Goal: Task Accomplishment & Management: Complete application form

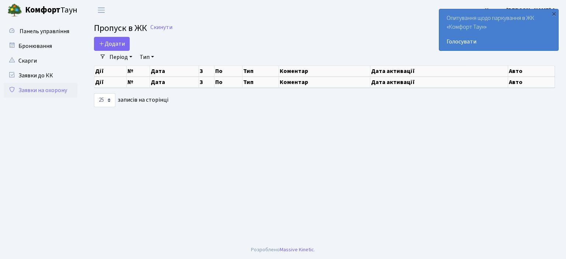
select select "25"
click at [56, 88] on link "Заявки на охорону" at bounding box center [41, 90] width 74 height 15
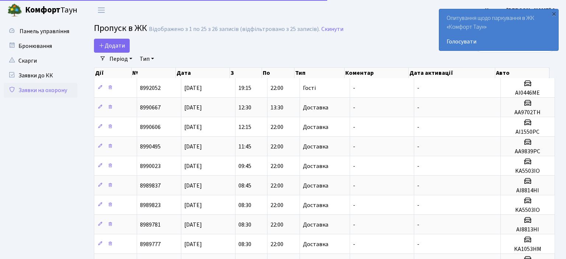
select select "25"
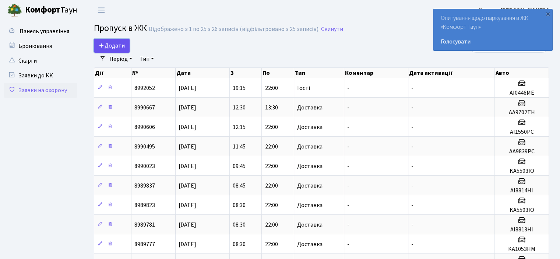
click at [105, 47] on span "Додати" at bounding box center [112, 46] width 26 height 8
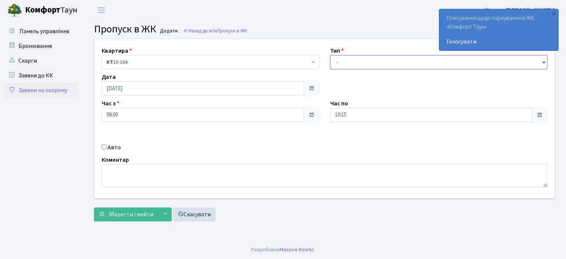
click at [542, 60] on select "- Доставка Таксі Гості Сервіс" at bounding box center [438, 62] width 217 height 14
select select "1"
click at [330, 55] on select "- Доставка Таксі Гості Сервіс" at bounding box center [438, 62] width 217 height 14
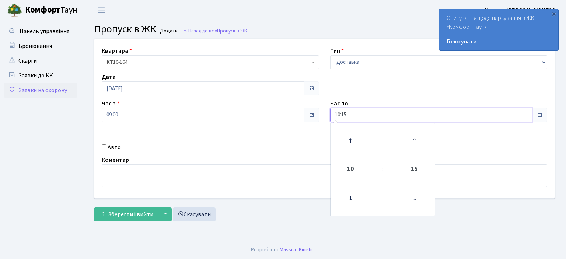
drag, startPoint x: 357, startPoint y: 112, endPoint x: 300, endPoint y: 116, distance: 57.2
click at [305, 117] on div "Квартира <b>КТ</b>&nbsp;&nbsp;&nbsp;&nbsp;10-164 КТ 10-164 Тип - Доставка Таксі…" at bounding box center [324, 118] width 471 height 159
type input "22:00"
click at [103, 148] on input "Авто" at bounding box center [104, 146] width 5 height 5
checkbox input "true"
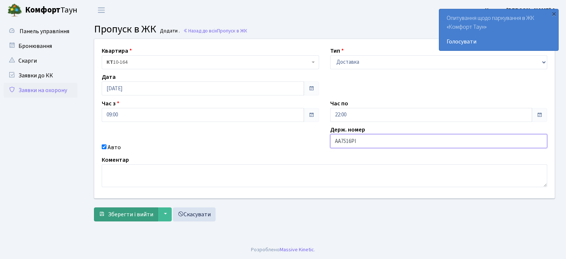
type input "AA7516PI"
click at [132, 215] on span "Зберегти і вийти" at bounding box center [130, 214] width 45 height 8
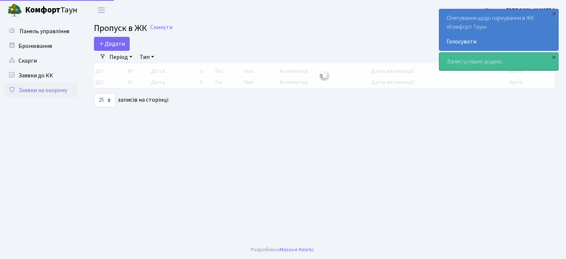
select select "25"
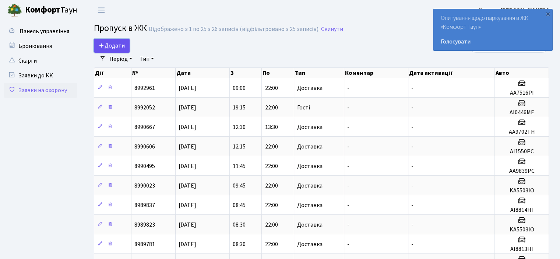
click at [102, 50] on span "Додати" at bounding box center [112, 46] width 26 height 8
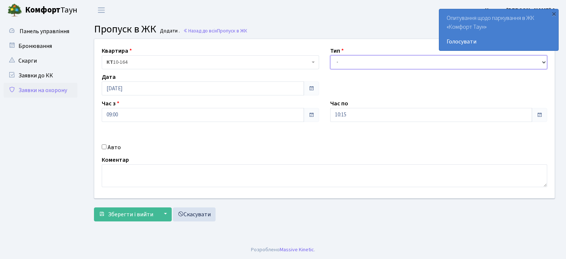
click at [545, 63] on select "- Доставка Таксі Гості Сервіс" at bounding box center [438, 62] width 217 height 14
select select "1"
click at [330, 55] on select "- Доставка Таксі Гості Сервіс" at bounding box center [438, 62] width 217 height 14
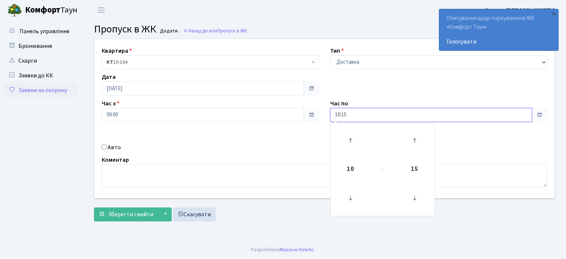
drag, startPoint x: 363, startPoint y: 113, endPoint x: 281, endPoint y: 113, distance: 81.7
click at [281, 113] on div "Квартира <b>КТ</b>&nbsp;&nbsp;&nbsp;&nbsp;10-164 КТ 10-164 Тип - Доставка Таксі…" at bounding box center [324, 118] width 471 height 159
type input "22:00"
click at [103, 146] on input "Авто" at bounding box center [104, 146] width 5 height 5
checkbox input "true"
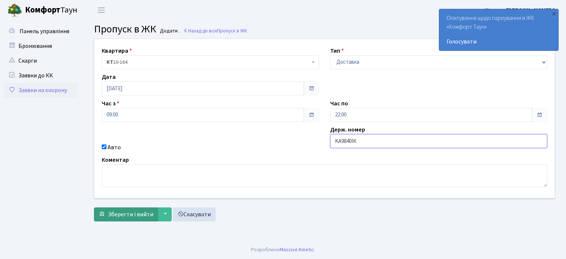
type input "KA9840IK"
click at [139, 216] on span "Зберегти і вийти" at bounding box center [130, 214] width 45 height 8
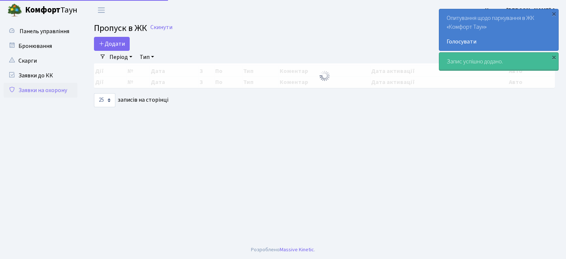
select select "25"
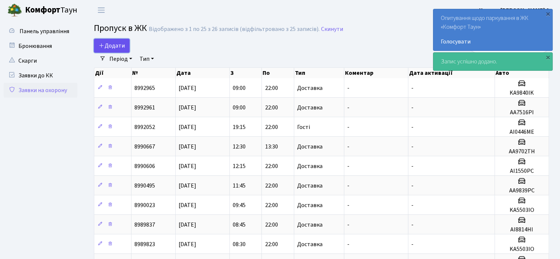
click at [106, 46] on span "Додати" at bounding box center [112, 46] width 26 height 8
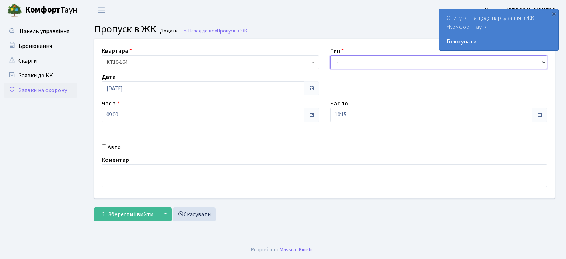
click at [544, 63] on select "- Доставка Таксі Гості Сервіс" at bounding box center [438, 62] width 217 height 14
select select "1"
click at [330, 55] on select "- Доставка Таксі Гості Сервіс" at bounding box center [438, 62] width 217 height 14
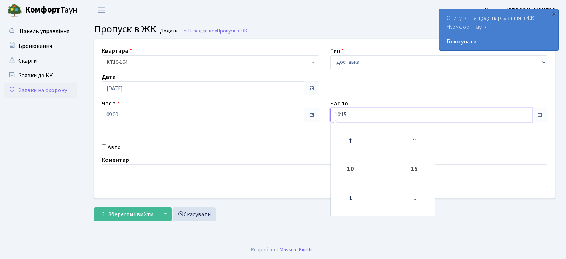
drag, startPoint x: 348, startPoint y: 115, endPoint x: 300, endPoint y: 115, distance: 47.1
click at [300, 115] on div "Квартира <b>КТ</b>&nbsp;&nbsp;&nbsp;&nbsp;10-164 КТ 10-164 Тип - Доставка Таксі…" at bounding box center [324, 118] width 471 height 159
type input "22:00"
click at [103, 145] on input "Авто" at bounding box center [104, 146] width 5 height 5
checkbox input "true"
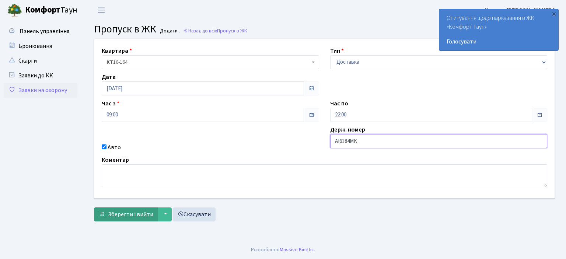
type input "AI6184MK"
click at [131, 211] on span "Зберегти і вийти" at bounding box center [130, 214] width 45 height 8
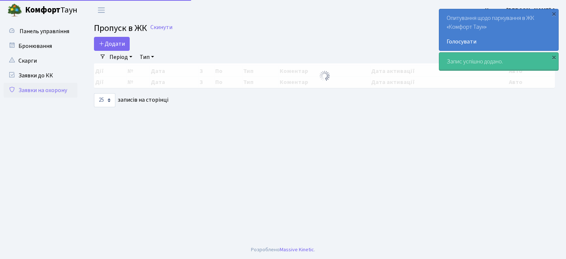
select select "25"
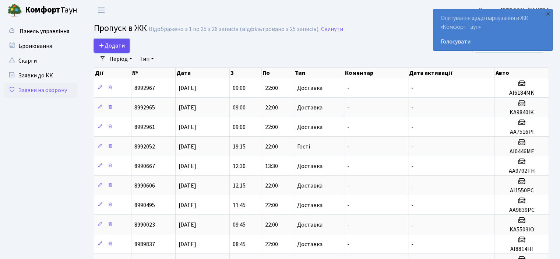
click at [115, 49] on span "Додати" at bounding box center [112, 46] width 26 height 8
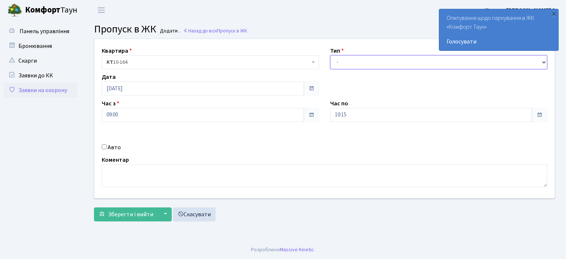
click at [542, 61] on select "- Доставка Таксі Гості Сервіс" at bounding box center [438, 62] width 217 height 14
select select "1"
click at [330, 55] on select "- Доставка Таксі Гості Сервіс" at bounding box center [438, 62] width 217 height 14
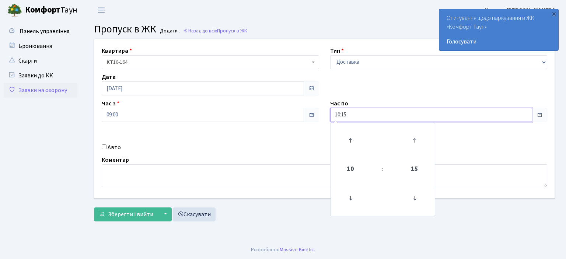
drag, startPoint x: 356, startPoint y: 114, endPoint x: 283, endPoint y: 113, distance: 72.9
click at [289, 114] on div "Квартира <b>КТ</b>&nbsp;&nbsp;&nbsp;&nbsp;10-164 КТ 10-164 Тип - Доставка Таксі…" at bounding box center [324, 118] width 471 height 159
type input "22:00"
click at [105, 144] on input "Авто" at bounding box center [104, 146] width 5 height 5
checkbox input "true"
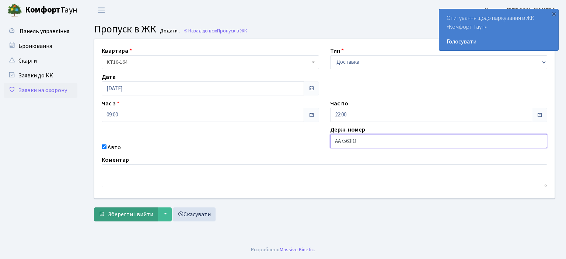
type input "AA7563IO"
click at [144, 211] on span "Зберегти і вийти" at bounding box center [130, 214] width 45 height 8
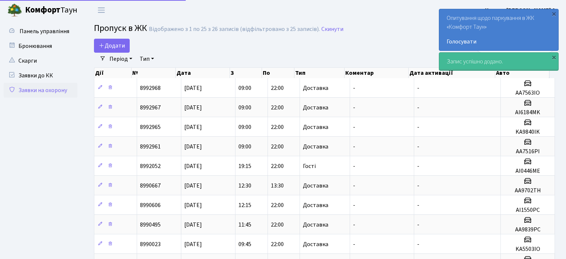
select select "25"
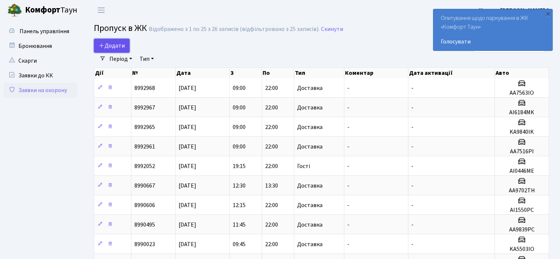
click at [116, 48] on span "Додати" at bounding box center [112, 46] width 26 height 8
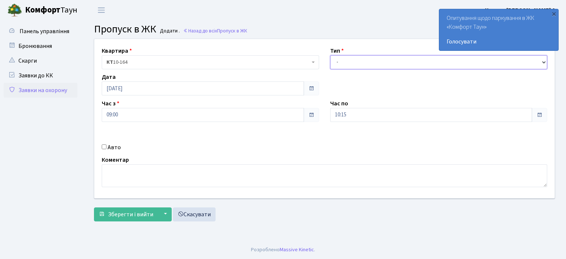
click at [542, 60] on select "- Доставка Таксі Гості Сервіс" at bounding box center [438, 62] width 217 height 14
select select "1"
click at [330, 55] on select "- Доставка Таксі Гості Сервіс" at bounding box center [438, 62] width 217 height 14
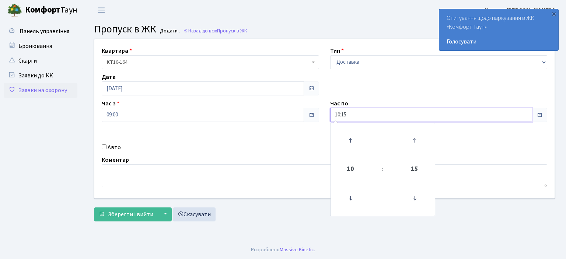
drag, startPoint x: 353, startPoint y: 115, endPoint x: 300, endPoint y: 115, distance: 53.0
click at [300, 115] on div "Квартира <b>КТ</b>&nbsp;&nbsp;&nbsp;&nbsp;10-164 КТ 10-164 Тип - Доставка Таксі…" at bounding box center [324, 118] width 471 height 159
type input "22:00"
click at [102, 145] on input "Авто" at bounding box center [104, 146] width 5 height 5
checkbox input "true"
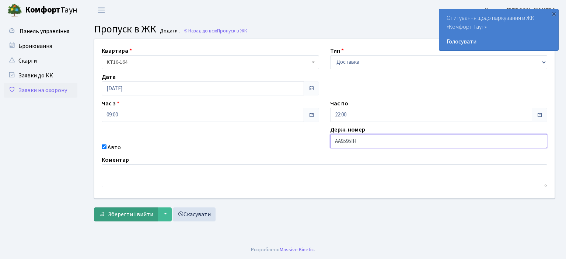
type input "AA9595IH"
click at [130, 213] on span "Зберегти і вийти" at bounding box center [130, 214] width 45 height 8
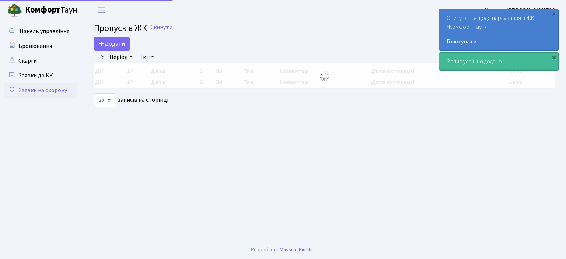
select select "25"
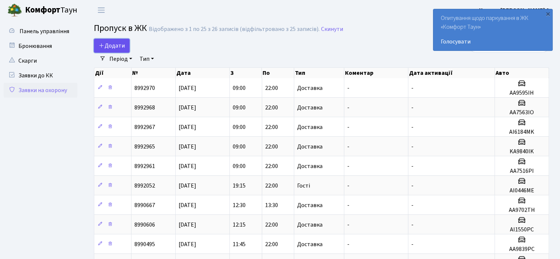
click at [110, 47] on span "Додати" at bounding box center [112, 46] width 26 height 8
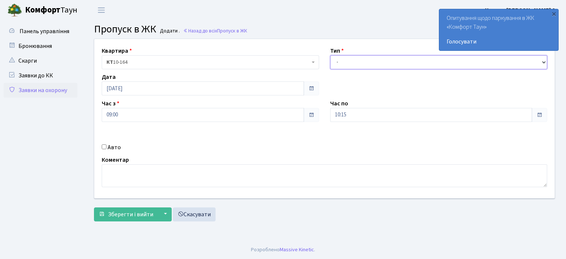
click at [541, 61] on select "- Доставка Таксі Гості Сервіс" at bounding box center [438, 62] width 217 height 14
select select "1"
click at [330, 55] on select "- Доставка Таксі Гості Сервіс" at bounding box center [438, 62] width 217 height 14
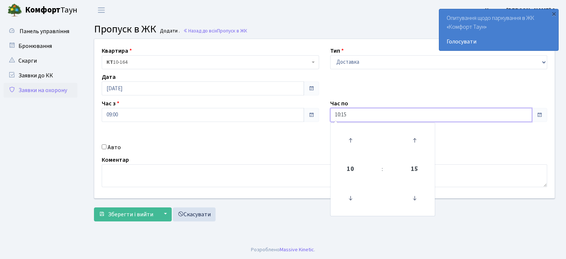
drag, startPoint x: 362, startPoint y: 114, endPoint x: 283, endPoint y: 117, distance: 78.9
click at [292, 116] on div "Квартира <b>КТ</b>&nbsp;&nbsp;&nbsp;&nbsp;10-164 КТ 10-164 Тип - Доставка Таксі…" at bounding box center [324, 118] width 471 height 159
type input "22:00"
click at [106, 145] on input "Авто" at bounding box center [104, 146] width 5 height 5
checkbox input "true"
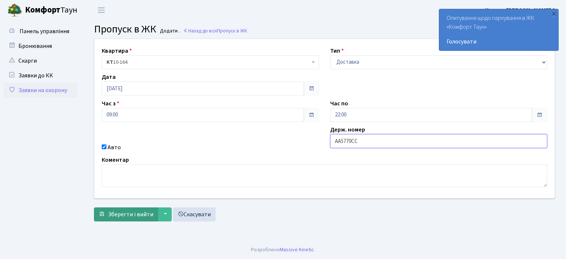
type input "AA5770CC"
click at [123, 211] on span "Зберегти і вийти" at bounding box center [130, 214] width 45 height 8
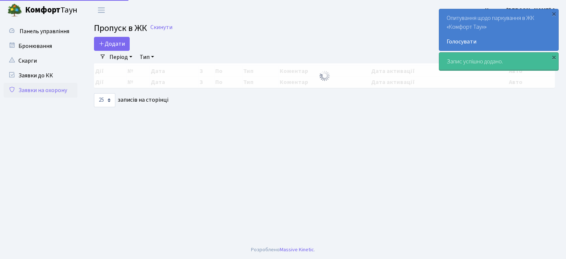
select select "25"
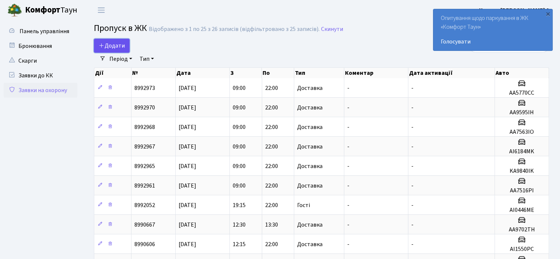
click at [106, 47] on span "Додати" at bounding box center [112, 46] width 26 height 8
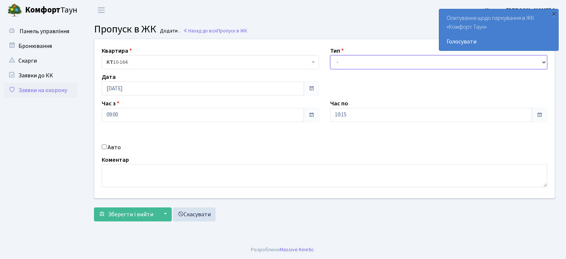
click at [545, 61] on select "- Доставка Таксі Гості Сервіс" at bounding box center [438, 62] width 217 height 14
select select "1"
click at [330, 55] on select "- Доставка Таксі Гості Сервіс" at bounding box center [438, 62] width 217 height 14
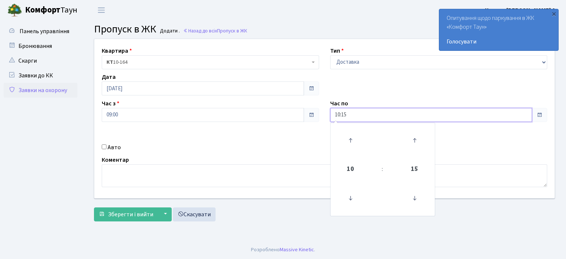
drag, startPoint x: 356, startPoint y: 113, endPoint x: 272, endPoint y: 113, distance: 84.0
click at [272, 113] on div "Квартира <b>КТ</b>&nbsp;&nbsp;&nbsp;&nbsp;10-164 КТ 10-164 Тип - Доставка Таксі…" at bounding box center [324, 118] width 471 height 159
type input "22:00"
click at [104, 147] on input "Авто" at bounding box center [104, 146] width 5 height 5
checkbox input "true"
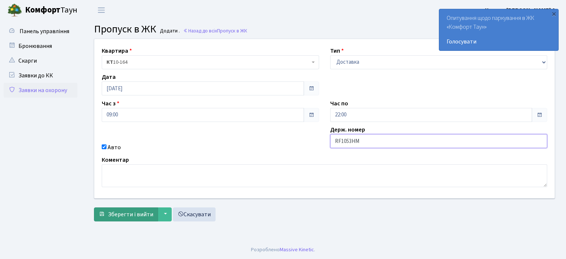
type input "RF1053HM"
click at [152, 212] on button "Зберегти і вийти" at bounding box center [126, 214] width 64 height 14
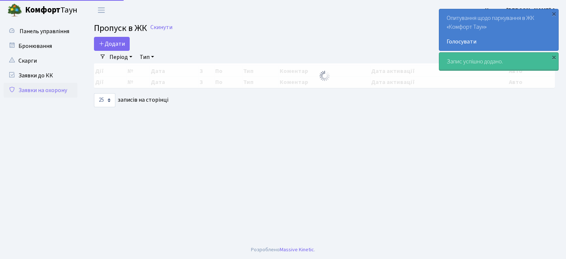
select select "25"
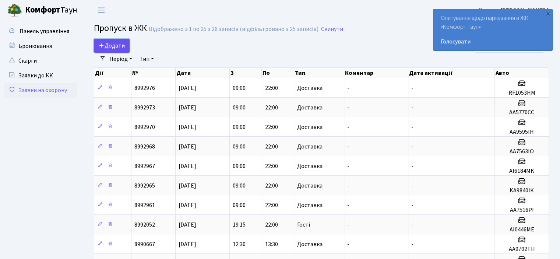
click at [111, 48] on span "Додати" at bounding box center [112, 46] width 26 height 8
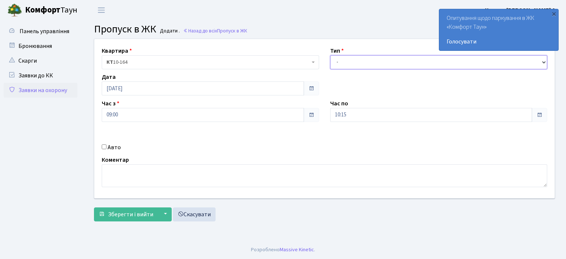
click at [541, 61] on select "- Доставка Таксі Гості Сервіс" at bounding box center [438, 62] width 217 height 14
select select "1"
click at [330, 55] on select "- Доставка Таксі Гості Сервіс" at bounding box center [438, 62] width 217 height 14
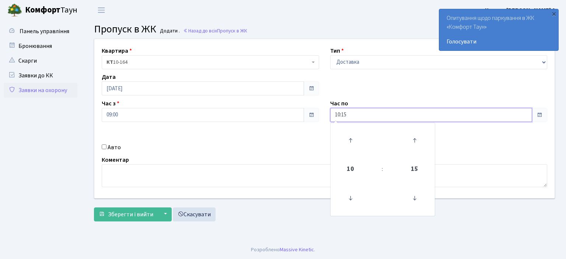
drag, startPoint x: 358, startPoint y: 115, endPoint x: 260, endPoint y: 126, distance: 98.3
click at [277, 123] on div "Квартира <b>КТ</b>&nbsp;&nbsp;&nbsp;&nbsp;10-164 КТ 10-164 Тип - Доставка Таксі…" at bounding box center [324, 118] width 471 height 159
type input "22:00"
click at [104, 148] on input "Авто" at bounding box center [104, 146] width 5 height 5
checkbox input "true"
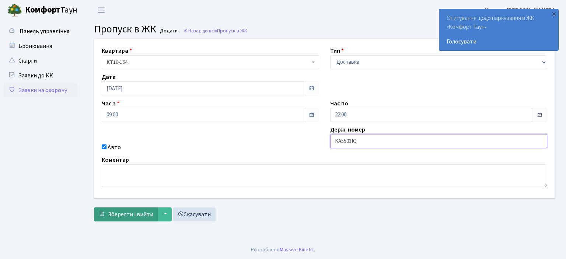
type input "KA5503IO"
click at [147, 213] on span "Зберегти і вийти" at bounding box center [130, 214] width 45 height 8
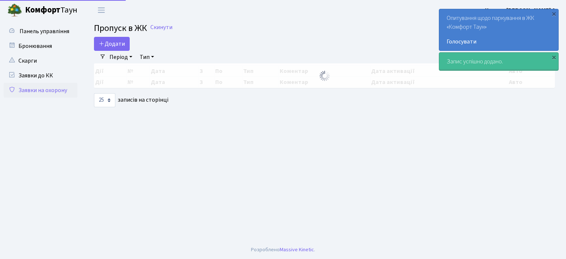
select select "25"
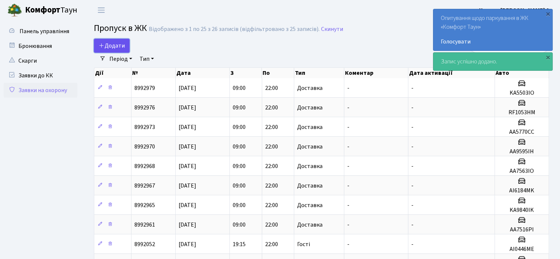
click at [116, 50] on span "Додати" at bounding box center [112, 46] width 26 height 8
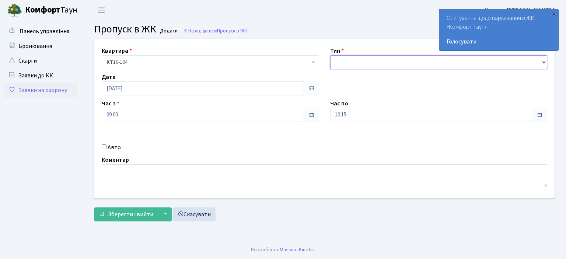
click at [542, 62] on select "- Доставка Таксі Гості Сервіс" at bounding box center [438, 62] width 217 height 14
select select "1"
click at [330, 55] on select "- Доставка Таксі Гості Сервіс" at bounding box center [438, 62] width 217 height 14
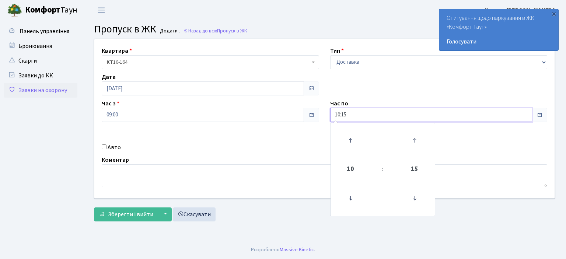
drag, startPoint x: 352, startPoint y: 114, endPoint x: 267, endPoint y: 117, distance: 85.5
click at [274, 117] on div "Квартира <b>КТ</b>&nbsp;&nbsp;&nbsp;&nbsp;10-164 КТ 10-164 Тип - Доставка Таксі…" at bounding box center [324, 118] width 471 height 159
type input "22:00"
click at [104, 147] on input "Авто" at bounding box center [104, 146] width 5 height 5
checkbox input "true"
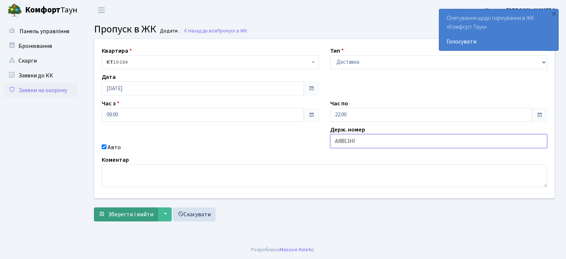
type input "AI8813HI"
click at [118, 212] on span "Зберегти і вийти" at bounding box center [130, 214] width 45 height 8
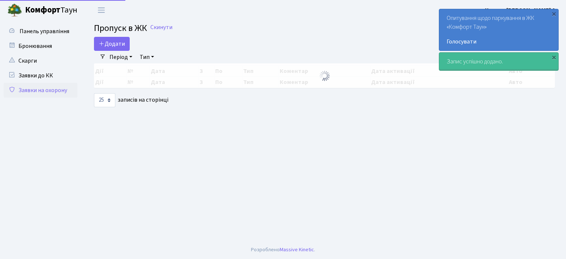
select select "25"
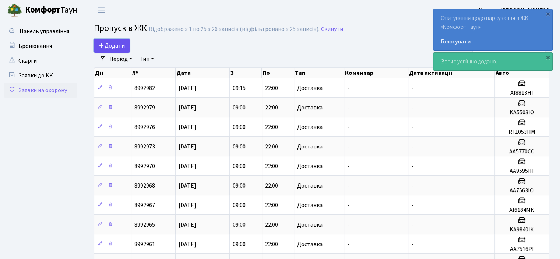
click at [119, 42] on span "Додати" at bounding box center [112, 46] width 26 height 8
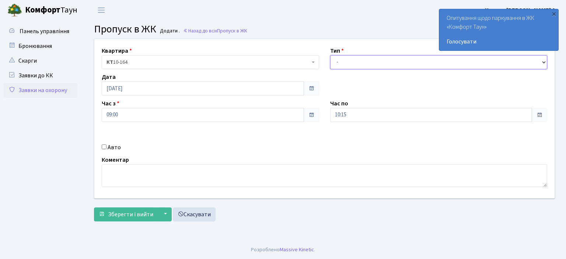
click at [544, 60] on select "- Доставка Таксі Гості Сервіс" at bounding box center [438, 62] width 217 height 14
select select "1"
click at [330, 55] on select "- Доставка Таксі Гості Сервіс" at bounding box center [438, 62] width 217 height 14
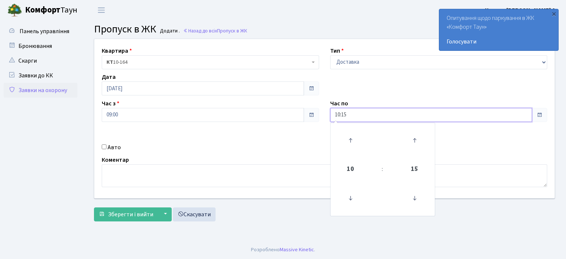
drag, startPoint x: 349, startPoint y: 113, endPoint x: 314, endPoint y: 112, distance: 35.7
click at [317, 112] on div "Квартира <b>КТ</b>&nbsp;&nbsp;&nbsp;&nbsp;10-164 КТ 10-164 Тип - Доставка Таксі…" at bounding box center [324, 118] width 471 height 159
type input "22:00"
click at [103, 147] on input "Авто" at bounding box center [104, 146] width 5 height 5
checkbox input "true"
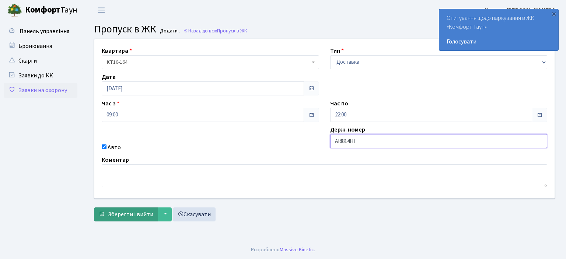
type input "AI8814HI"
click at [148, 217] on span "Зберегти і вийти" at bounding box center [130, 214] width 45 height 8
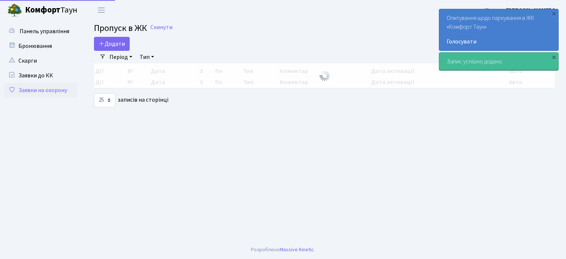
select select "25"
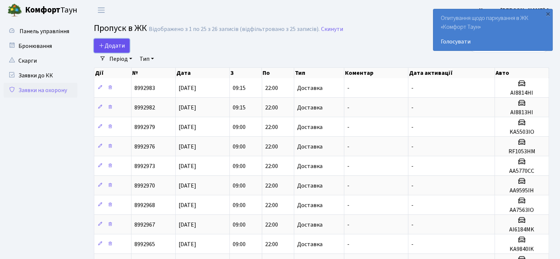
click at [111, 47] on span "Додати" at bounding box center [112, 46] width 26 height 8
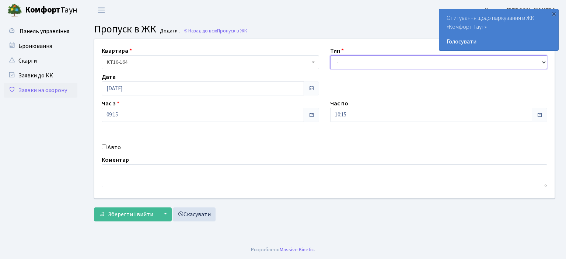
click at [542, 61] on select "- Доставка Таксі Гості Сервіс" at bounding box center [438, 62] width 217 height 14
select select "1"
click at [330, 55] on select "- Доставка Таксі Гості Сервіс" at bounding box center [438, 62] width 217 height 14
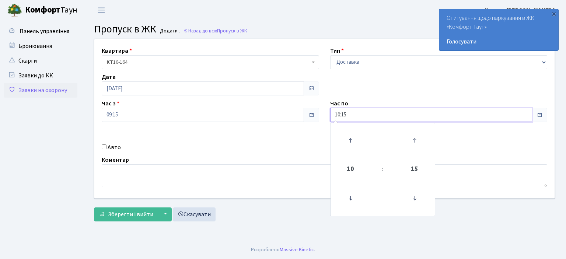
drag, startPoint x: 354, startPoint y: 119, endPoint x: 290, endPoint y: 121, distance: 64.5
click at [290, 121] on div "Квартира <b>КТ</b>&nbsp;&nbsp;&nbsp;&nbsp;10-164 КТ 10-164 Тип - Доставка Таксі…" at bounding box center [324, 118] width 471 height 159
type input "22:00"
click at [105, 148] on input "Авто" at bounding box center [104, 146] width 5 height 5
checkbox input "true"
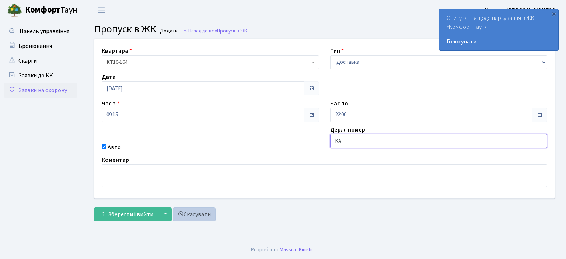
type input "KA"
click at [180, 213] on span at bounding box center [180, 214] width 6 height 6
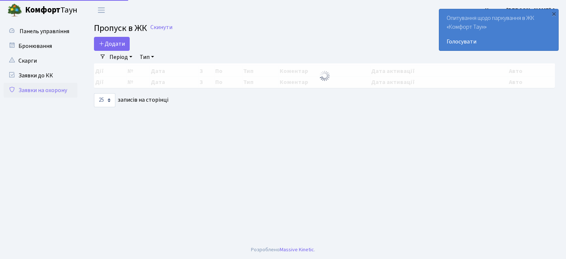
select select "25"
